Goal: Task Accomplishment & Management: Complete application form

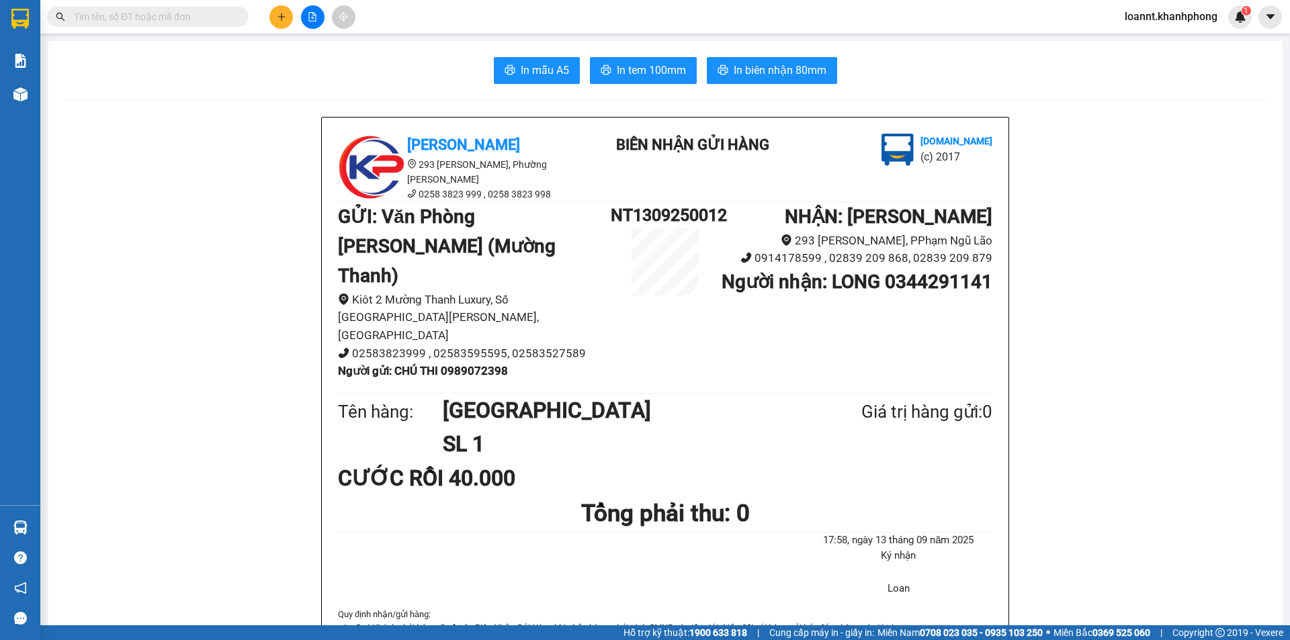
click at [283, 24] on button at bounding box center [281, 17] width 24 height 24
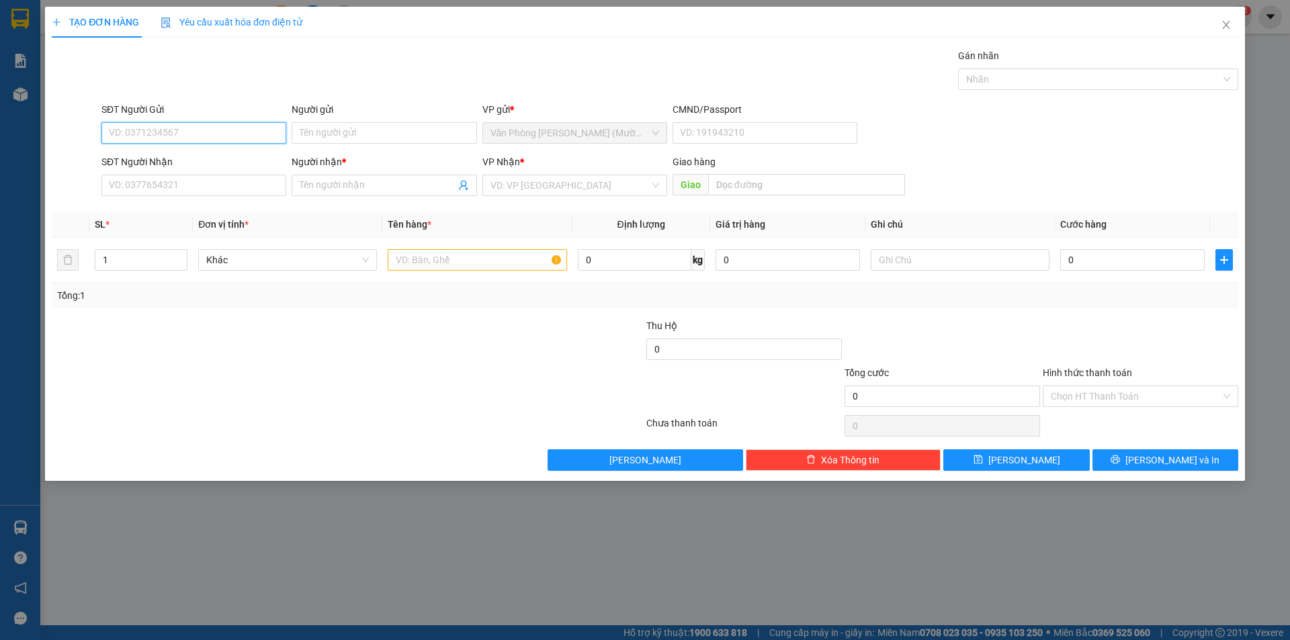
click at [247, 132] on input "SĐT Người Gửi" at bounding box center [193, 133] width 185 height 22
type input "0369722148"
click at [214, 169] on div "0369722148 - C LAN" at bounding box center [193, 160] width 185 height 22
type input "C LAN"
type input "0369722148"
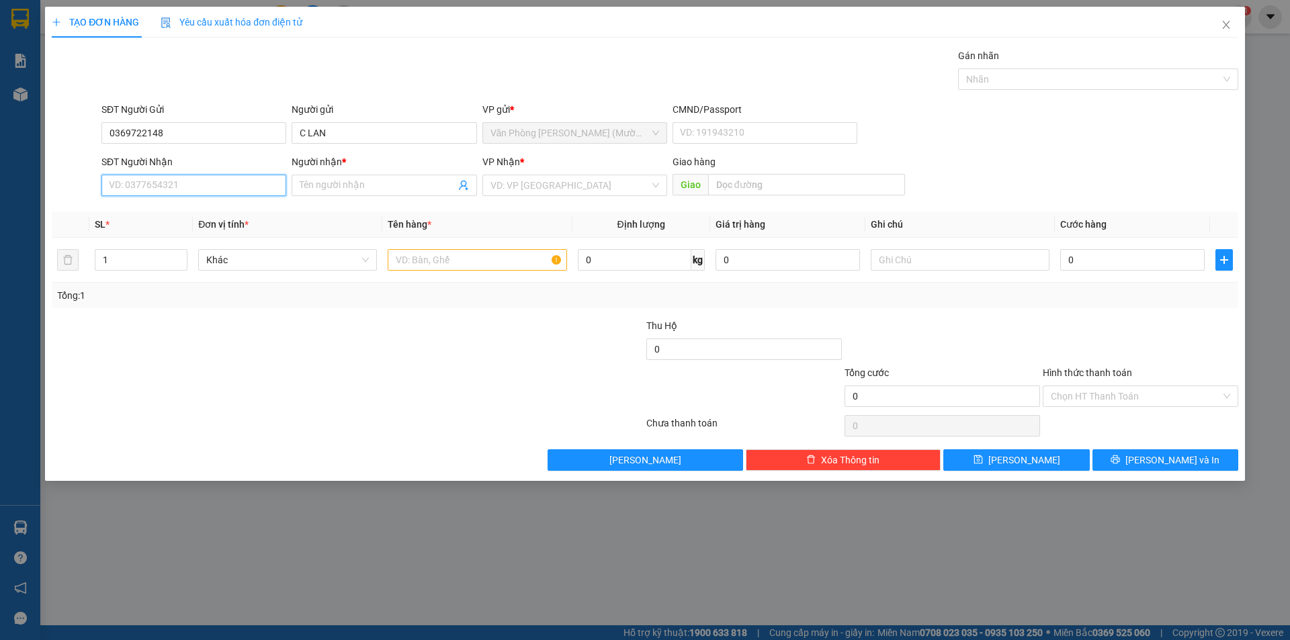
click at [211, 185] on input "SĐT Người Nhận" at bounding box center [193, 186] width 185 height 22
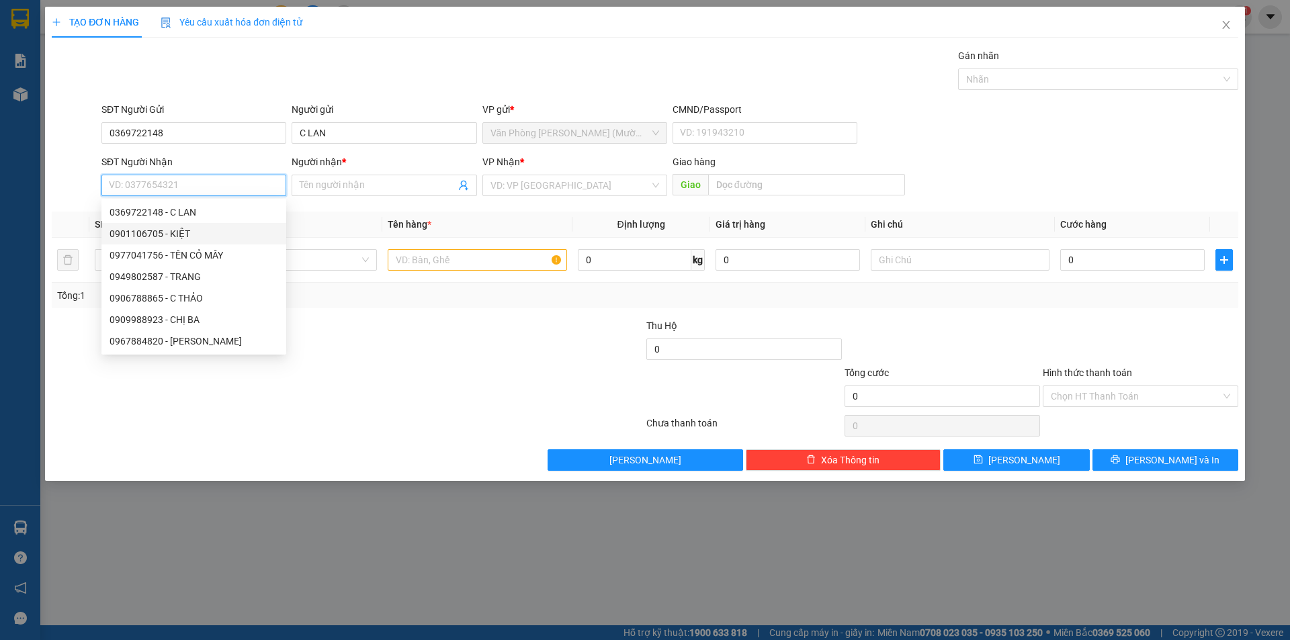
click at [238, 225] on div "0901106705 - KIỆT" at bounding box center [193, 234] width 185 height 22
type input "0901106705"
type input "KIỆT"
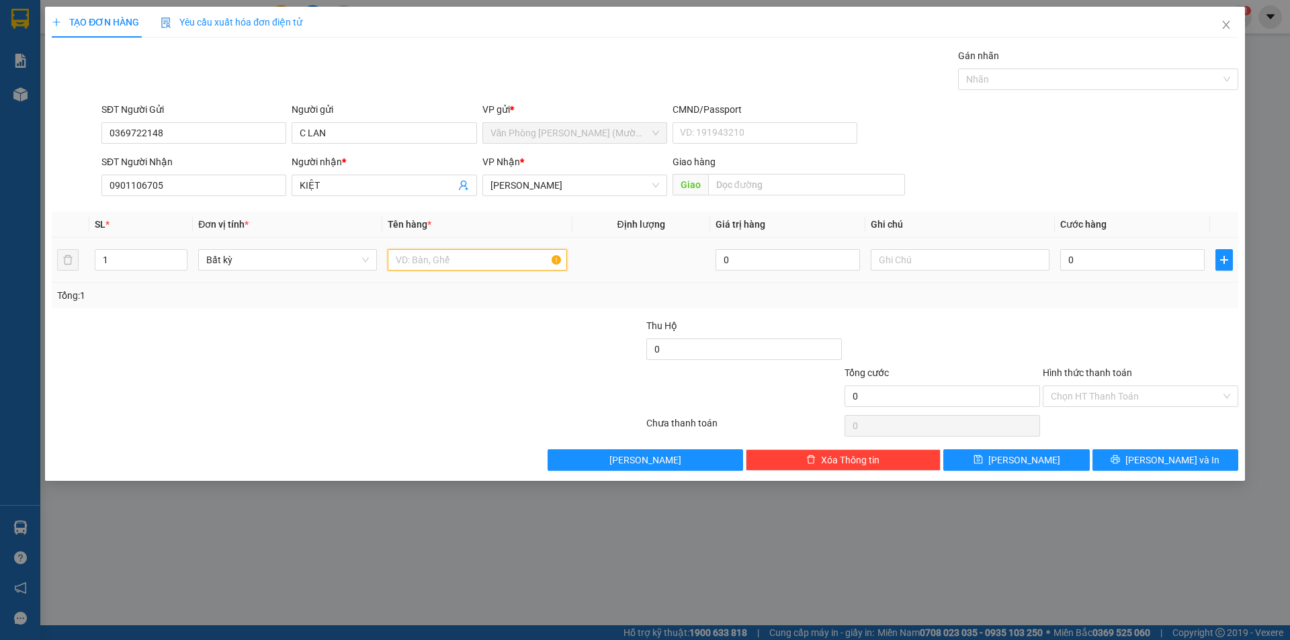
click at [458, 251] on input "text" at bounding box center [477, 260] width 179 height 22
type input "X"
type input "[GEOGRAPHIC_DATA]"
type input "4"
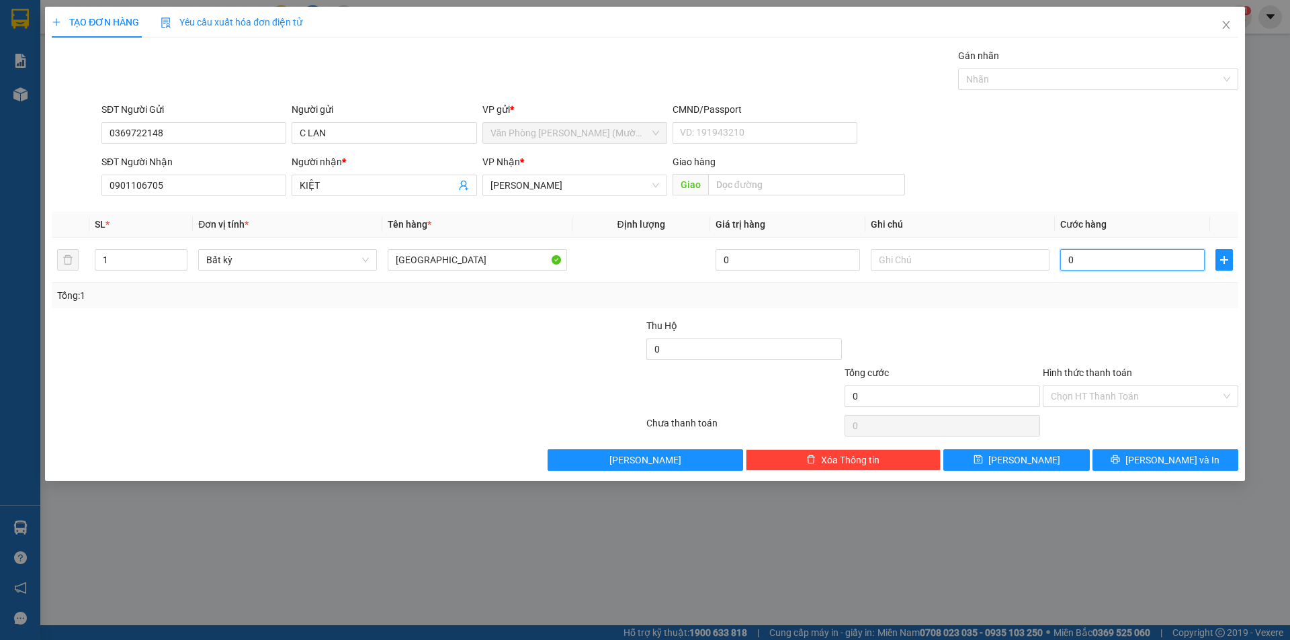
type input "4"
type input "40"
type input "40.000"
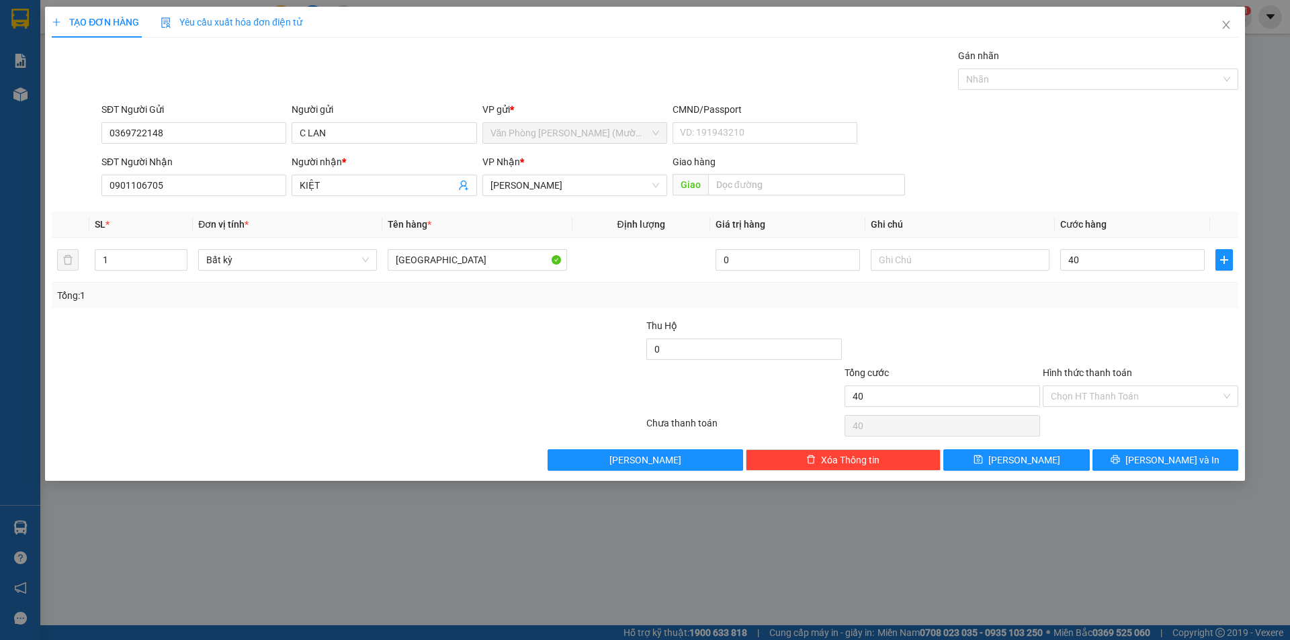
type input "40.000"
click at [1005, 351] on div at bounding box center [942, 342] width 198 height 47
click at [1116, 398] on input "Hình thức thanh toán" at bounding box center [1136, 396] width 170 height 20
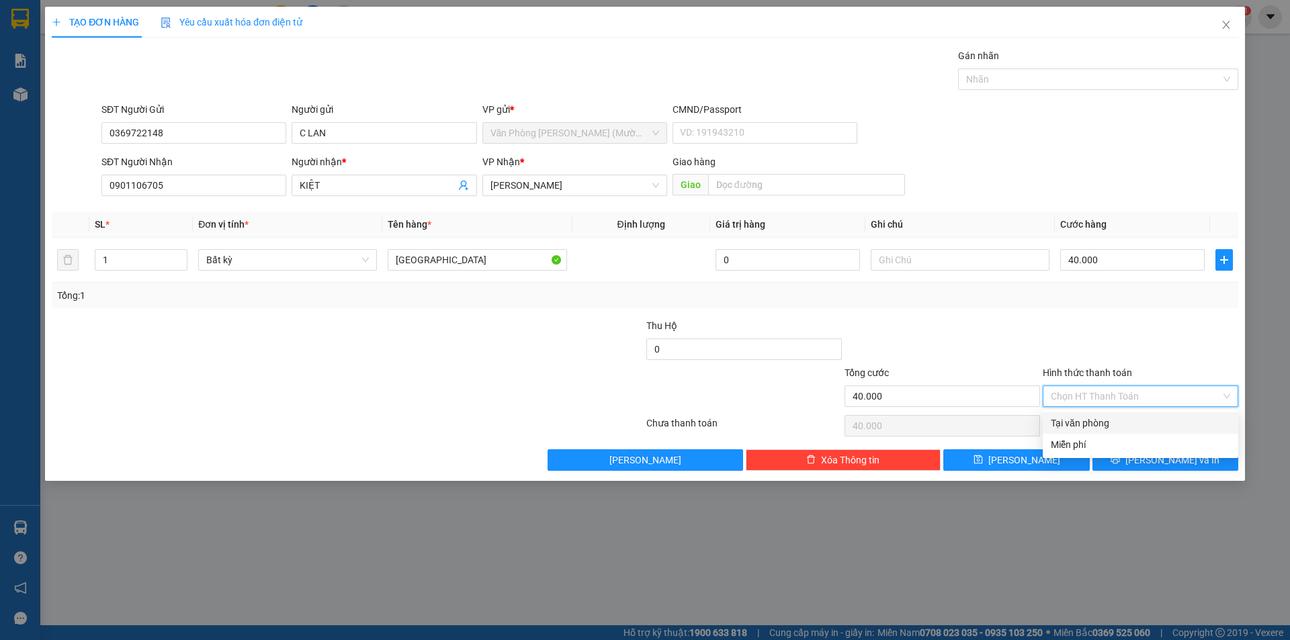
click at [1108, 417] on div "Tại văn phòng" at bounding box center [1140, 423] width 179 height 15
type input "0"
click at [1198, 464] on button "[PERSON_NAME] và In" at bounding box center [1166, 461] width 146 height 22
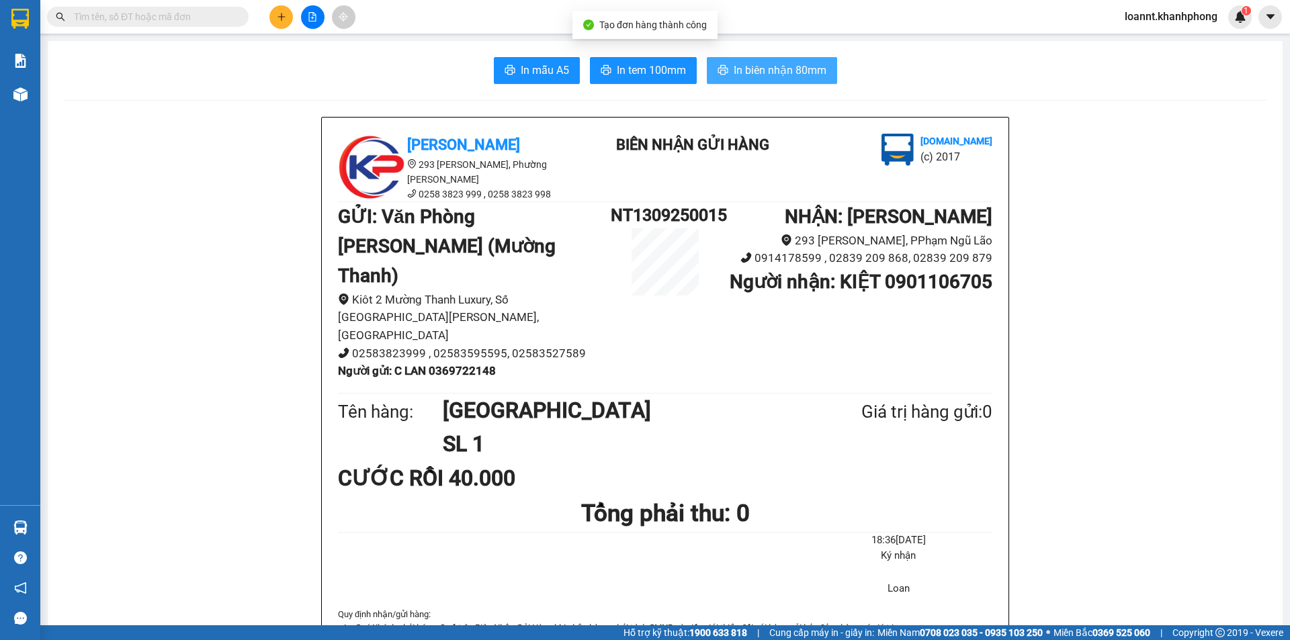
click at [773, 60] on button "In biên nhận 80mm" at bounding box center [772, 70] width 130 height 27
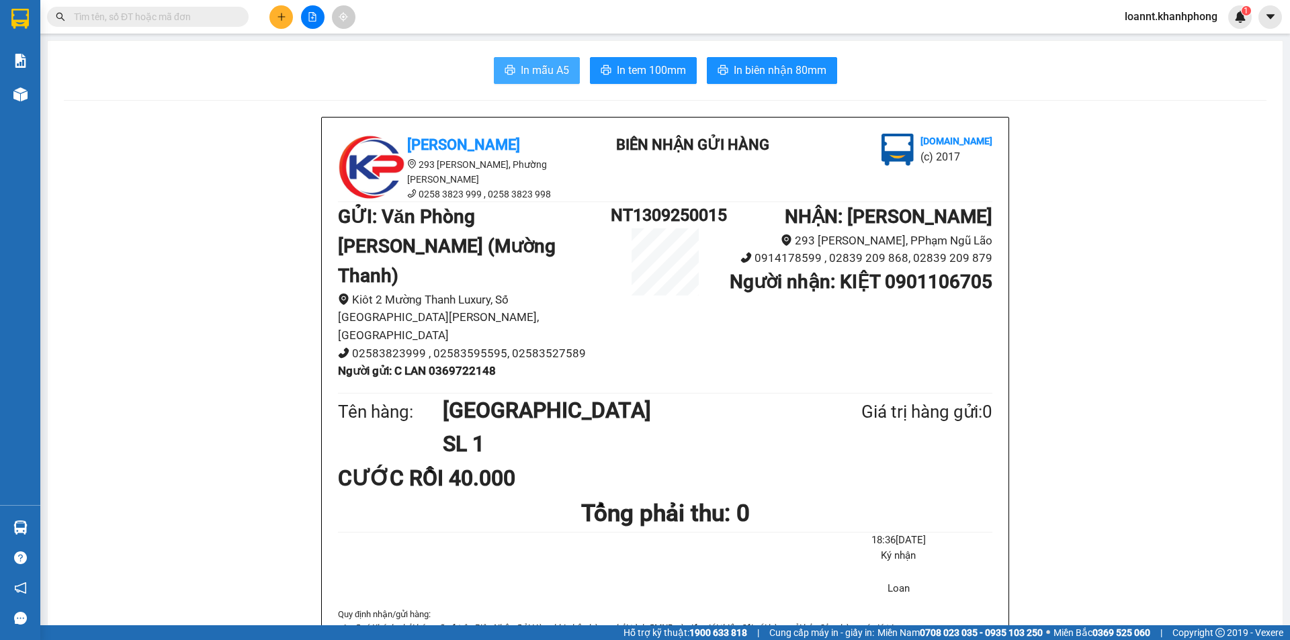
click at [530, 60] on button "In mẫu A5" at bounding box center [537, 70] width 86 height 27
click at [274, 19] on button at bounding box center [281, 17] width 24 height 24
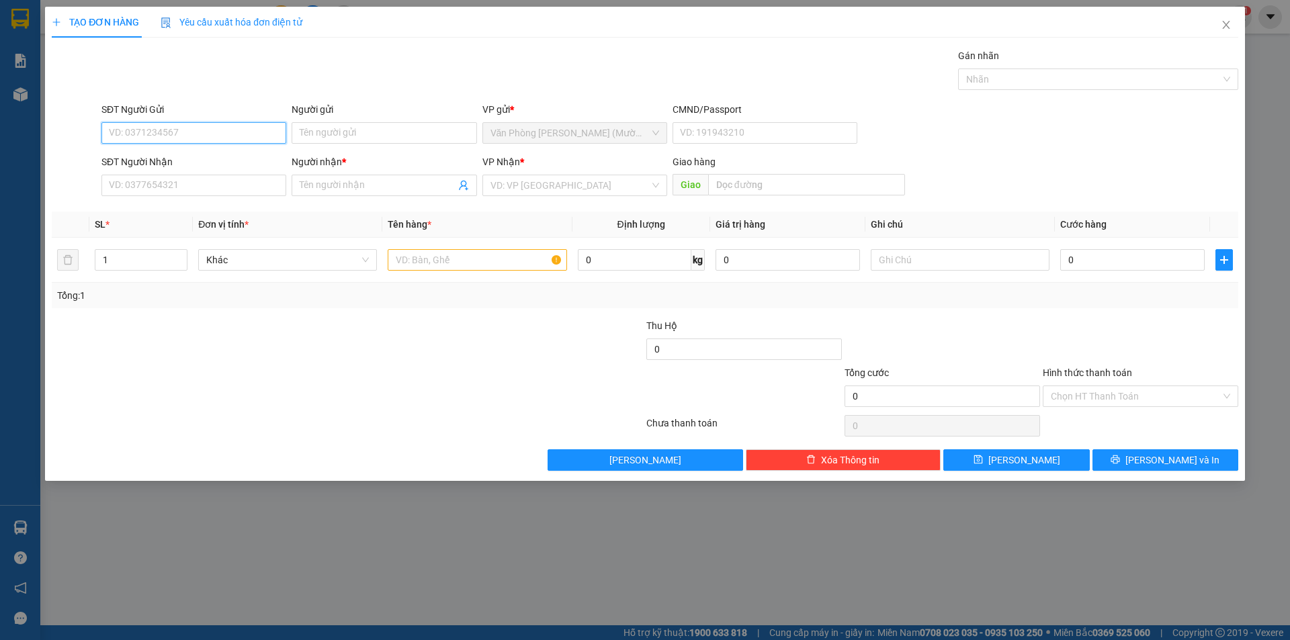
drag, startPoint x: 204, startPoint y: 128, endPoint x: 194, endPoint y: 119, distance: 13.8
click at [202, 128] on input "SĐT Người Gửi" at bounding box center [193, 133] width 185 height 22
type input "0935692371"
click at [168, 166] on div "0935692371 - thanh" at bounding box center [194, 160] width 169 height 15
type input "thanh"
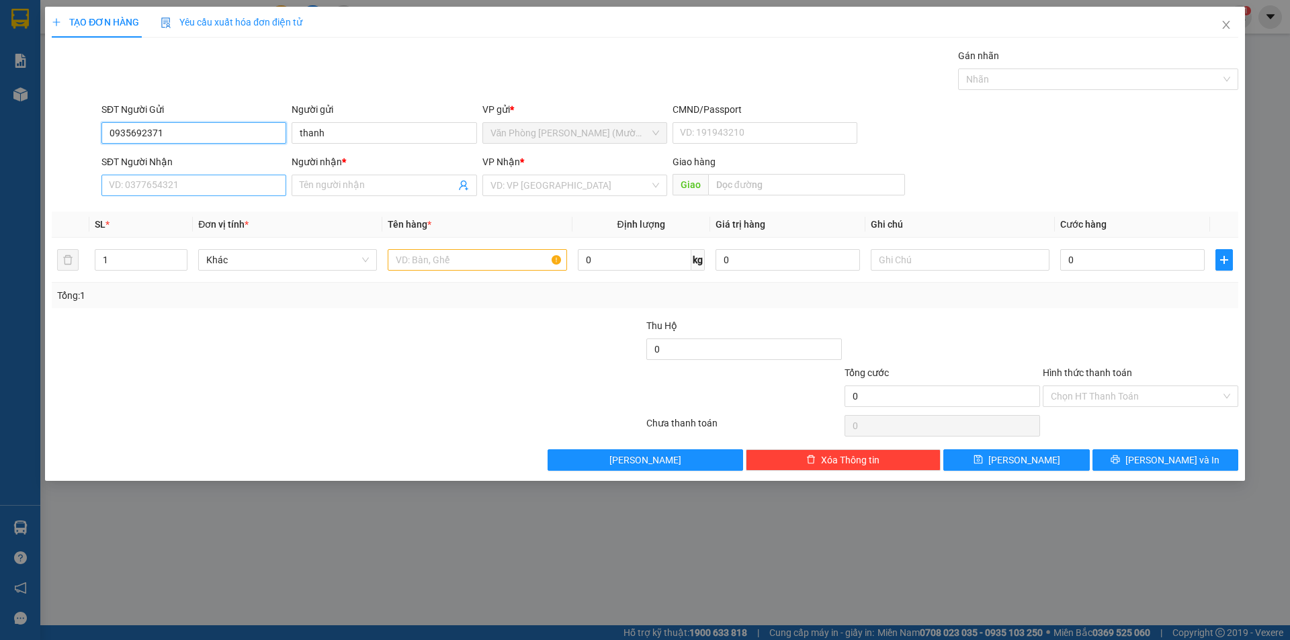
type input "0935692371"
click at [168, 185] on input "SĐT Người Nhận" at bounding box center [193, 186] width 185 height 22
type input "0868104306"
drag, startPoint x: 375, startPoint y: 183, endPoint x: 368, endPoint y: 181, distance: 7.0
click at [374, 183] on input "Người nhận *" at bounding box center [377, 185] width 155 height 15
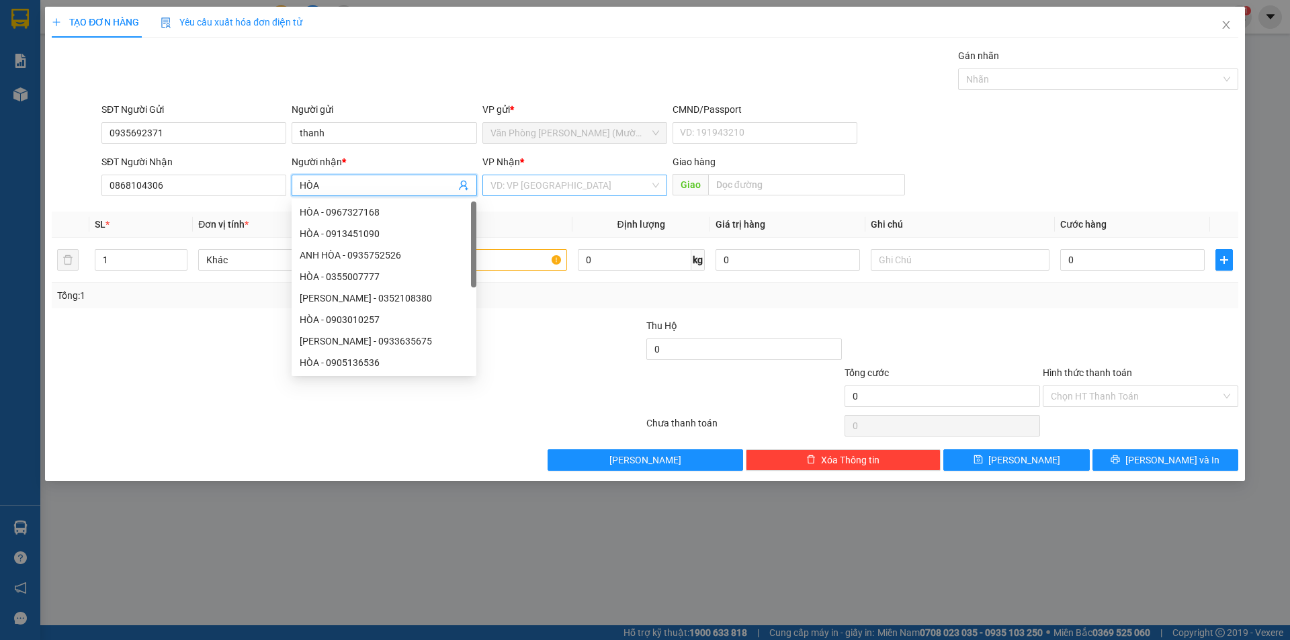
type input "HÒA"
click at [530, 186] on input "search" at bounding box center [570, 185] width 159 height 20
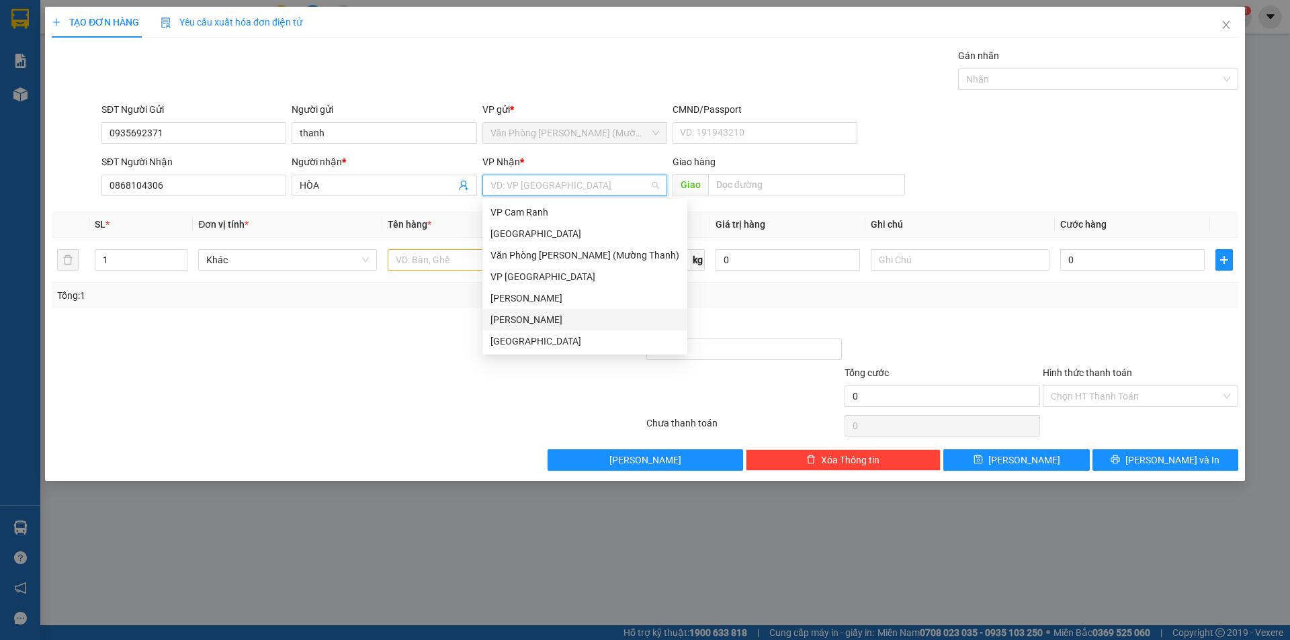
click at [515, 320] on div "[PERSON_NAME]" at bounding box center [585, 320] width 189 height 15
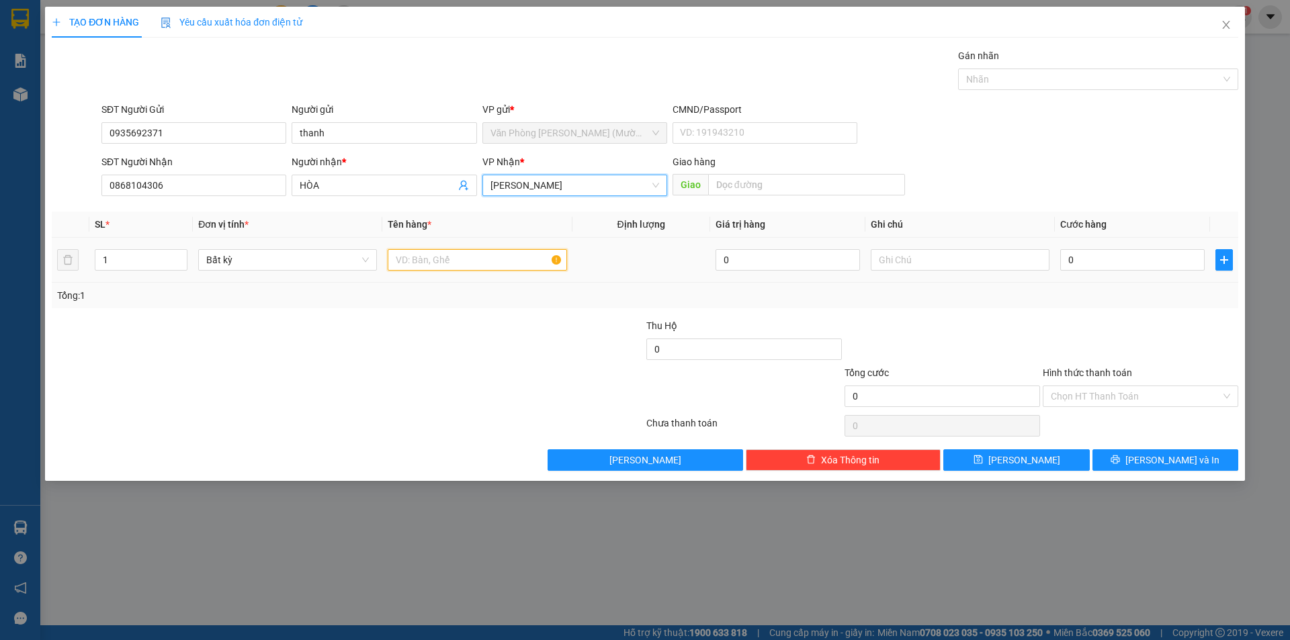
click at [425, 262] on input "text" at bounding box center [477, 260] width 179 height 22
type input "[GEOGRAPHIC_DATA]"
click at [1097, 266] on input "0" at bounding box center [1132, 260] width 144 height 22
type input "4"
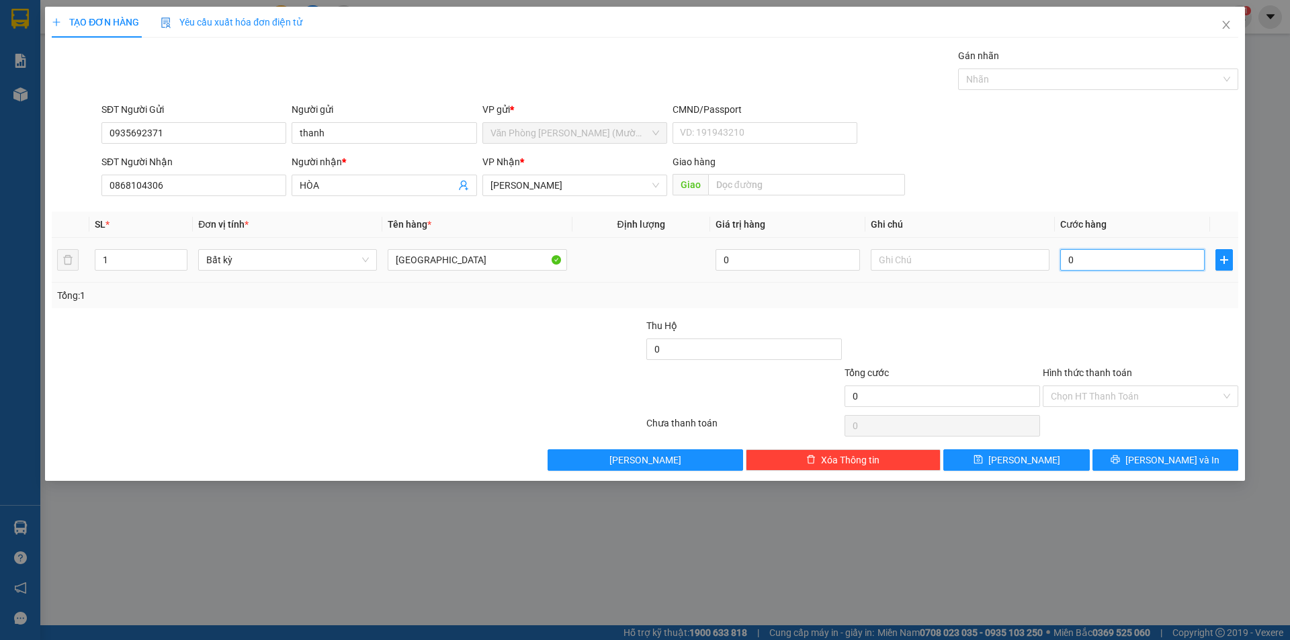
type input "4"
type input "40"
type input "40.000"
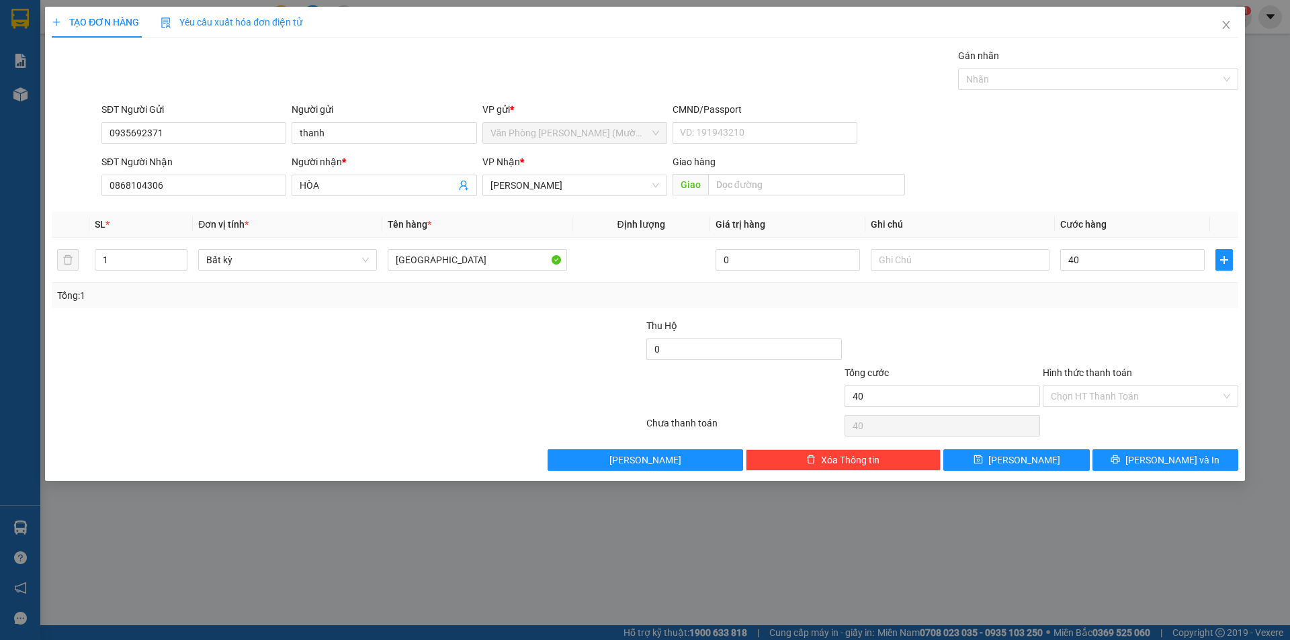
type input "40.000"
click at [995, 311] on div "Transit Pickup Surcharge Ids Transit Deliver Surcharge Ids Transit Deliver Surc…" at bounding box center [645, 259] width 1187 height 423
click at [1105, 384] on div "Hình thức thanh toán" at bounding box center [1141, 376] width 196 height 20
click at [1106, 404] on input "Hình thức thanh toán" at bounding box center [1136, 396] width 170 height 20
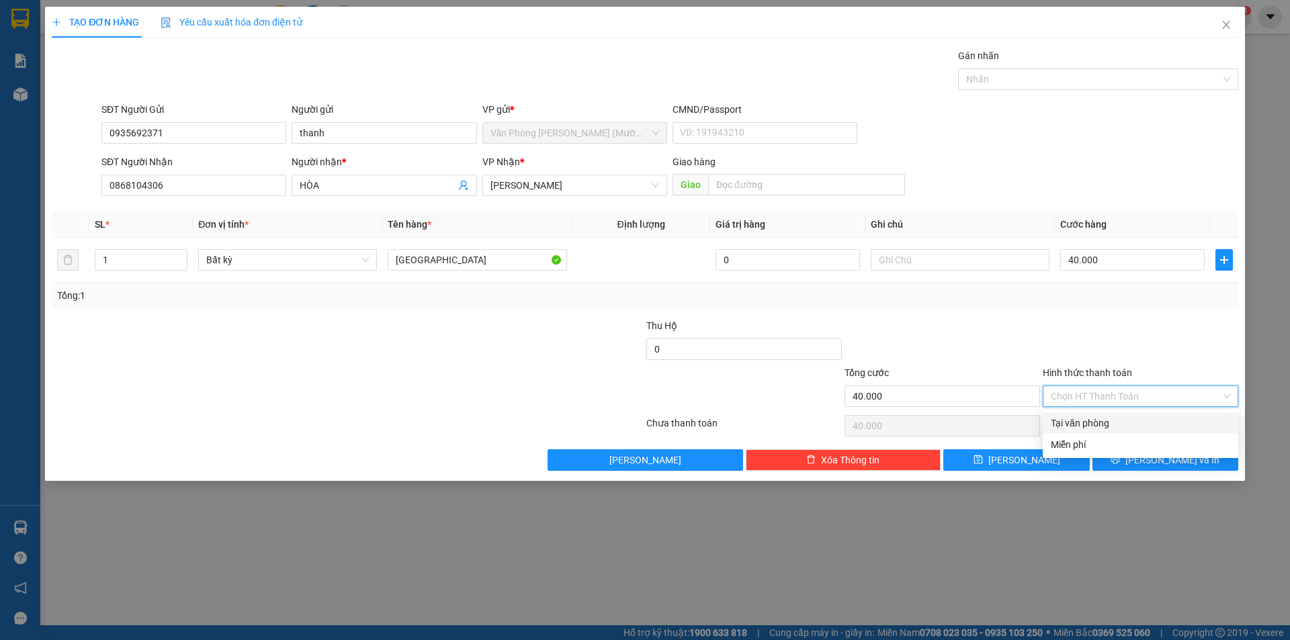
click at [1089, 422] on div "Tại văn phòng" at bounding box center [1140, 423] width 179 height 15
type input "0"
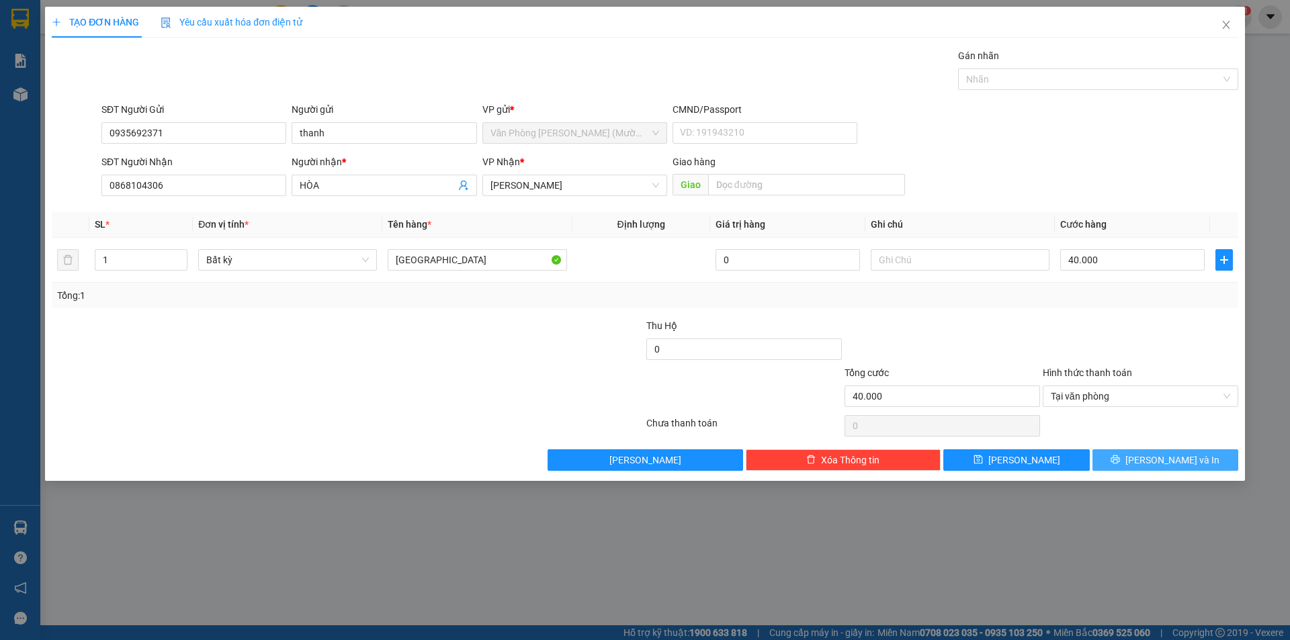
click at [1137, 464] on button "[PERSON_NAME] và In" at bounding box center [1166, 461] width 146 height 22
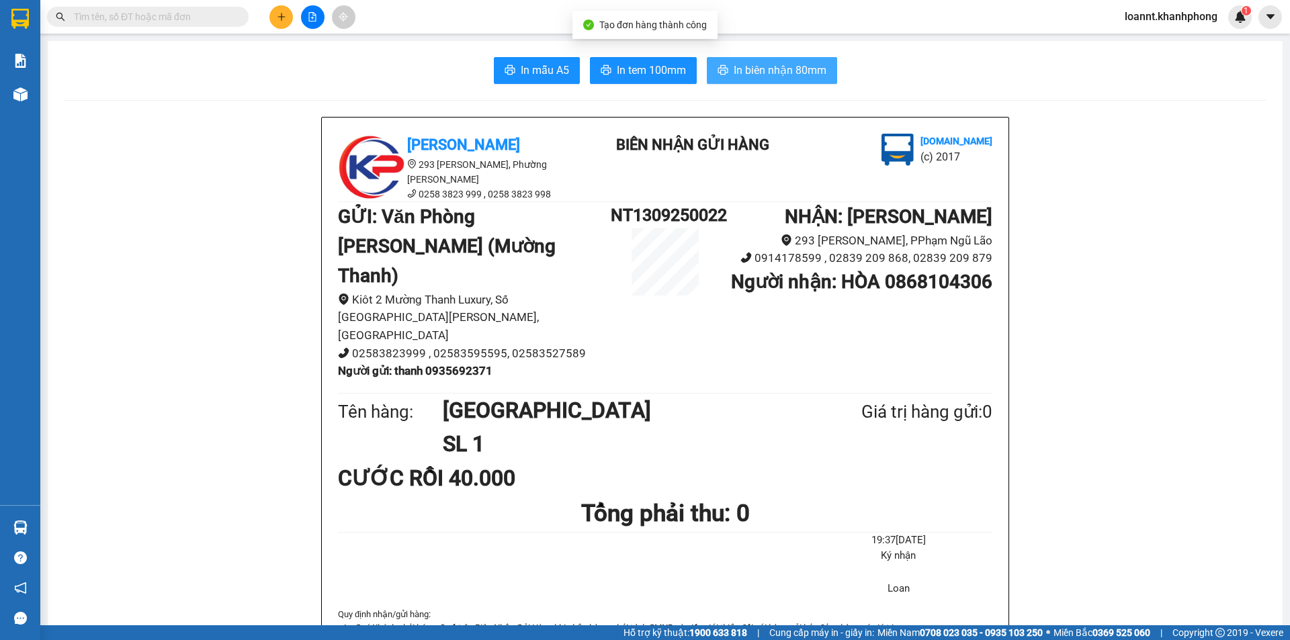
click at [734, 71] on span "In biên nhận 80mm" at bounding box center [780, 70] width 93 height 17
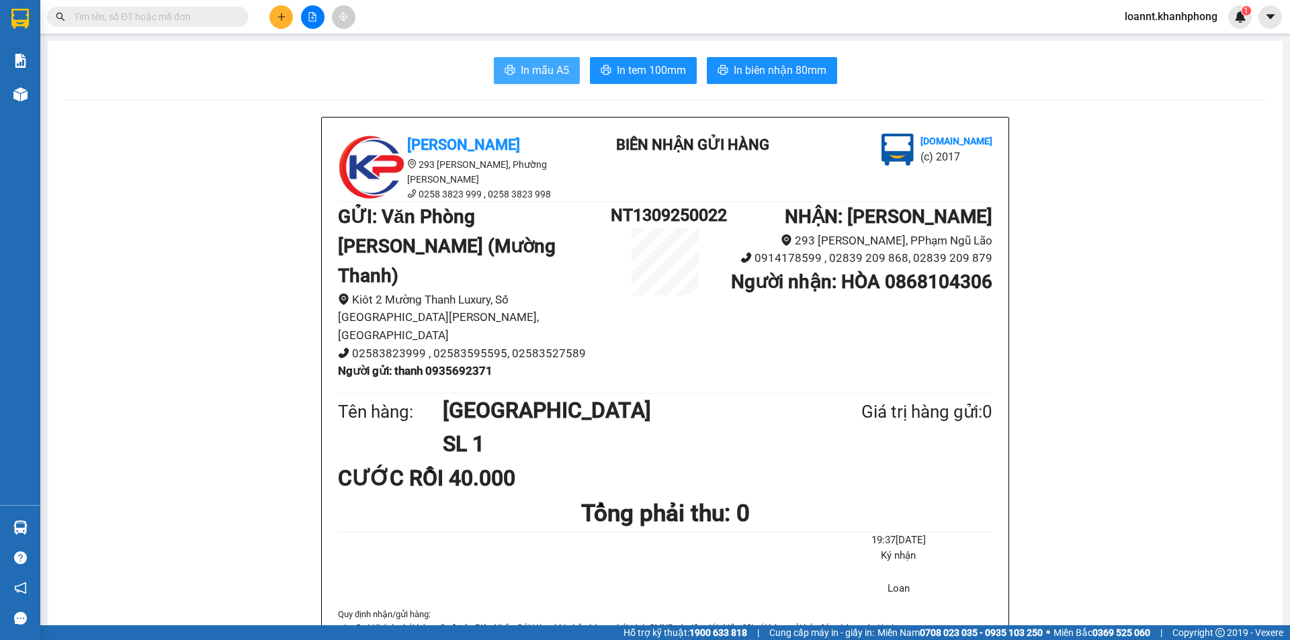
click at [542, 67] on span "In mẫu A5" at bounding box center [545, 70] width 48 height 17
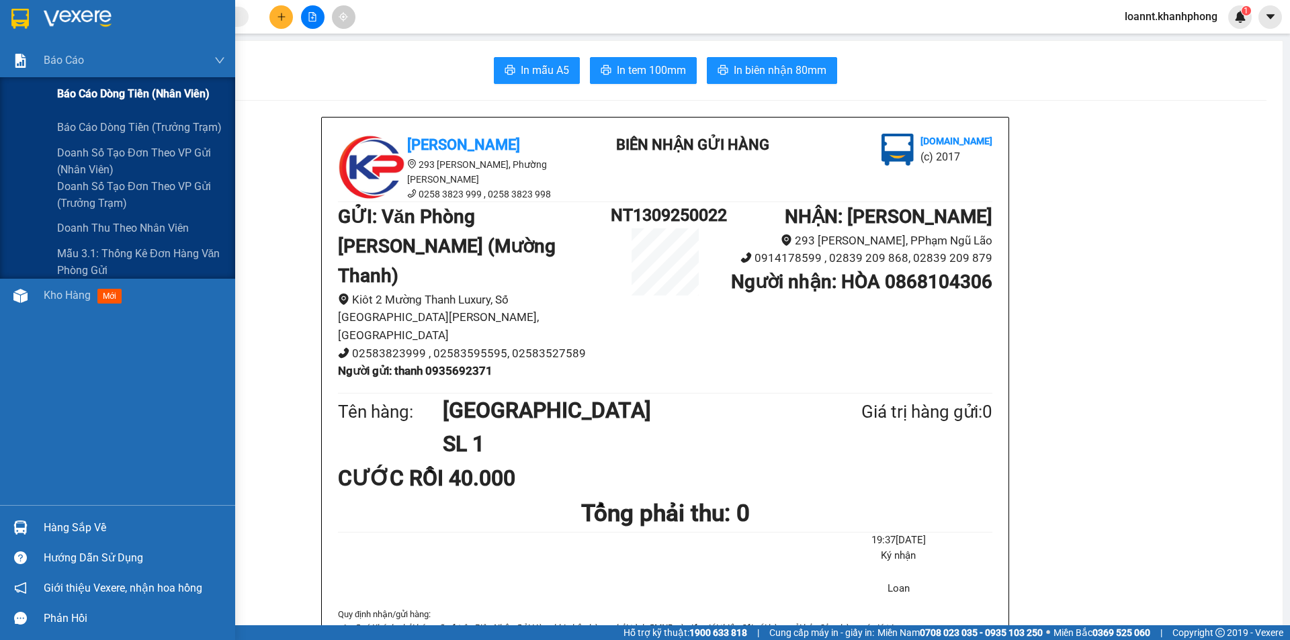
click at [98, 97] on span "Báo cáo dòng tiền (nhân viên)" at bounding box center [133, 93] width 153 height 17
